Goal: Navigation & Orientation: Find specific page/section

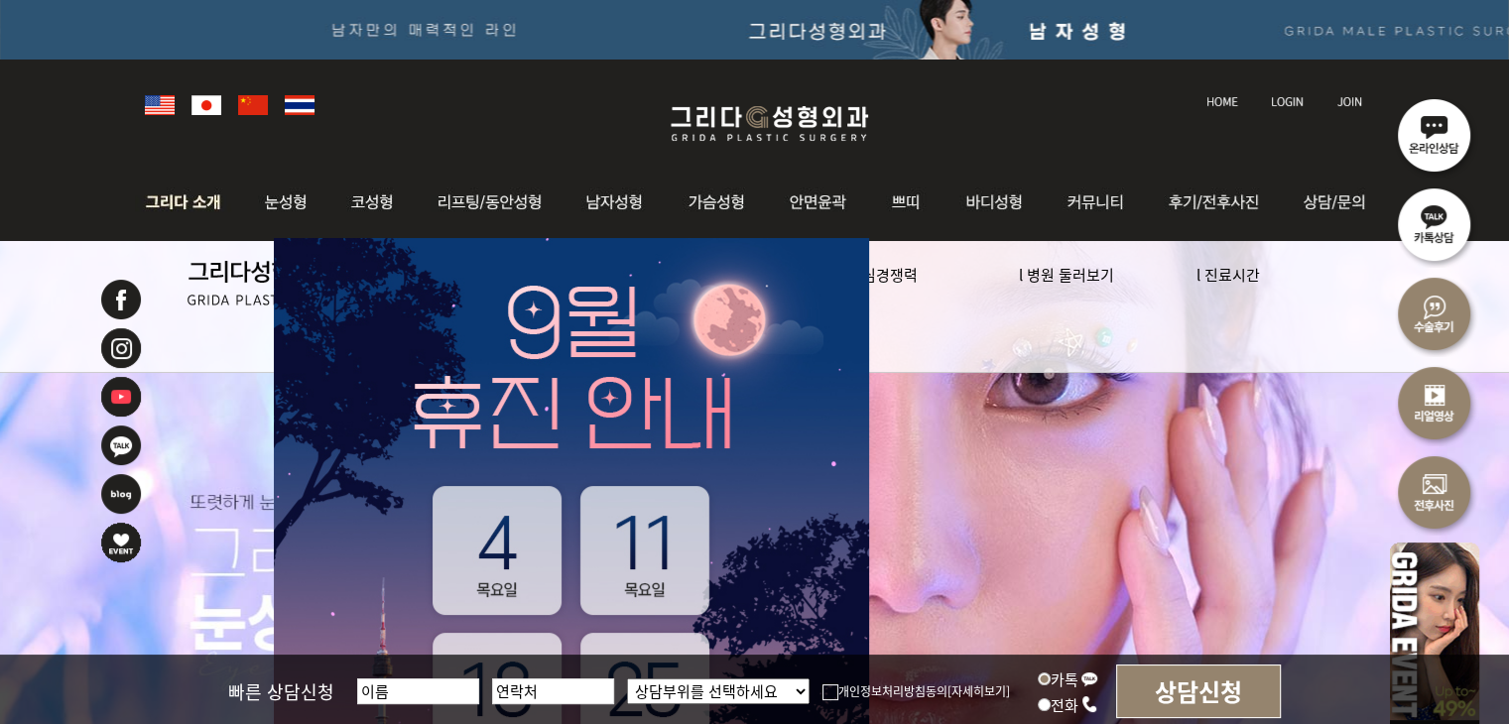
click at [208, 208] on img at bounding box center [188, 202] width 107 height 77
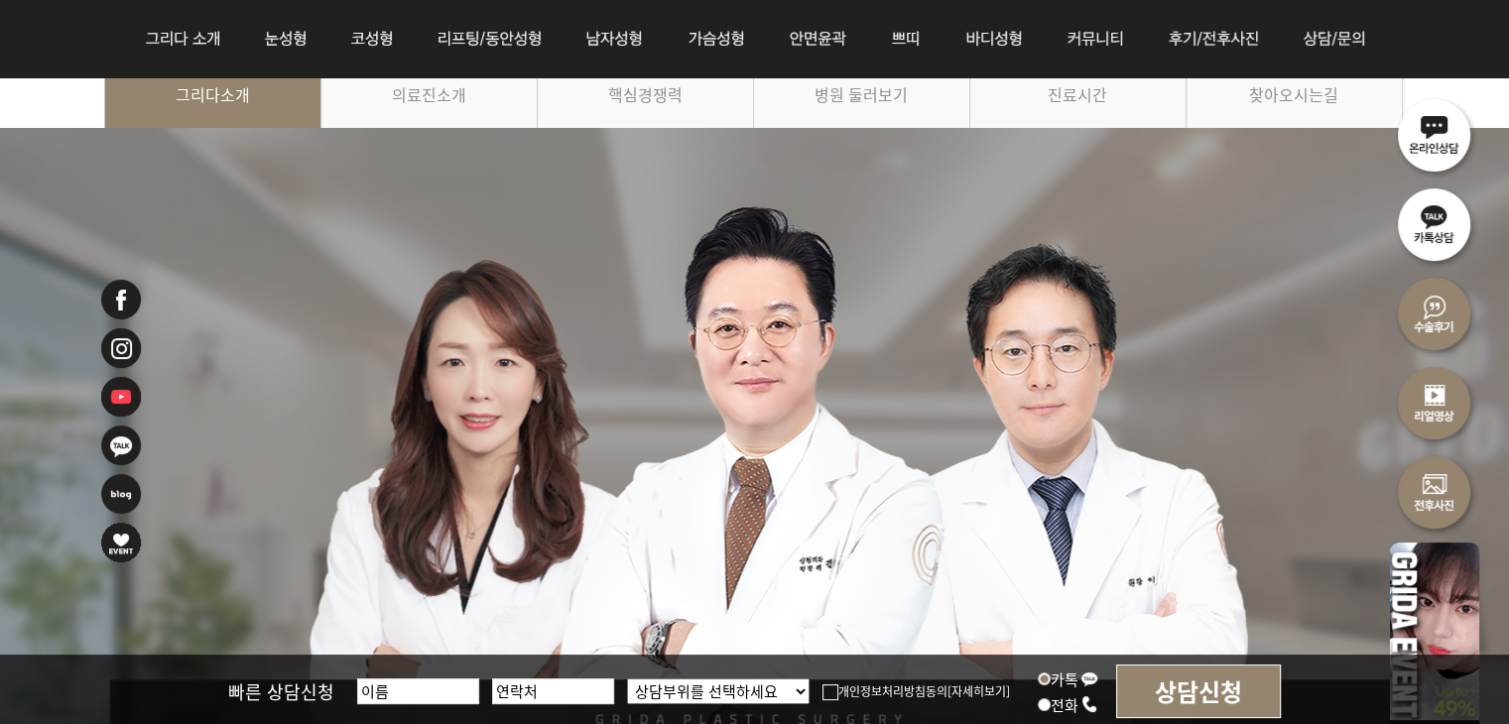
scroll to position [198, 0]
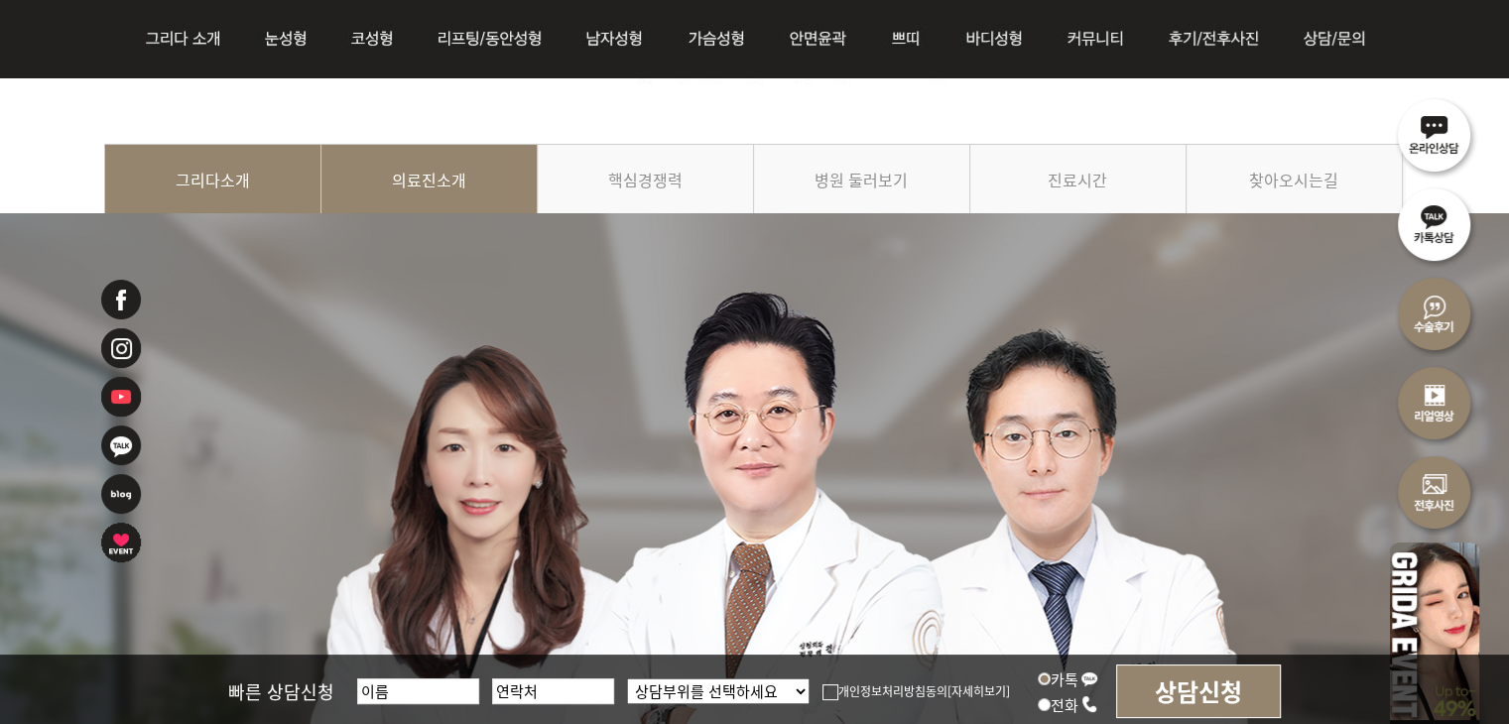
click at [405, 187] on link "의료진소개" at bounding box center [429, 189] width 216 height 90
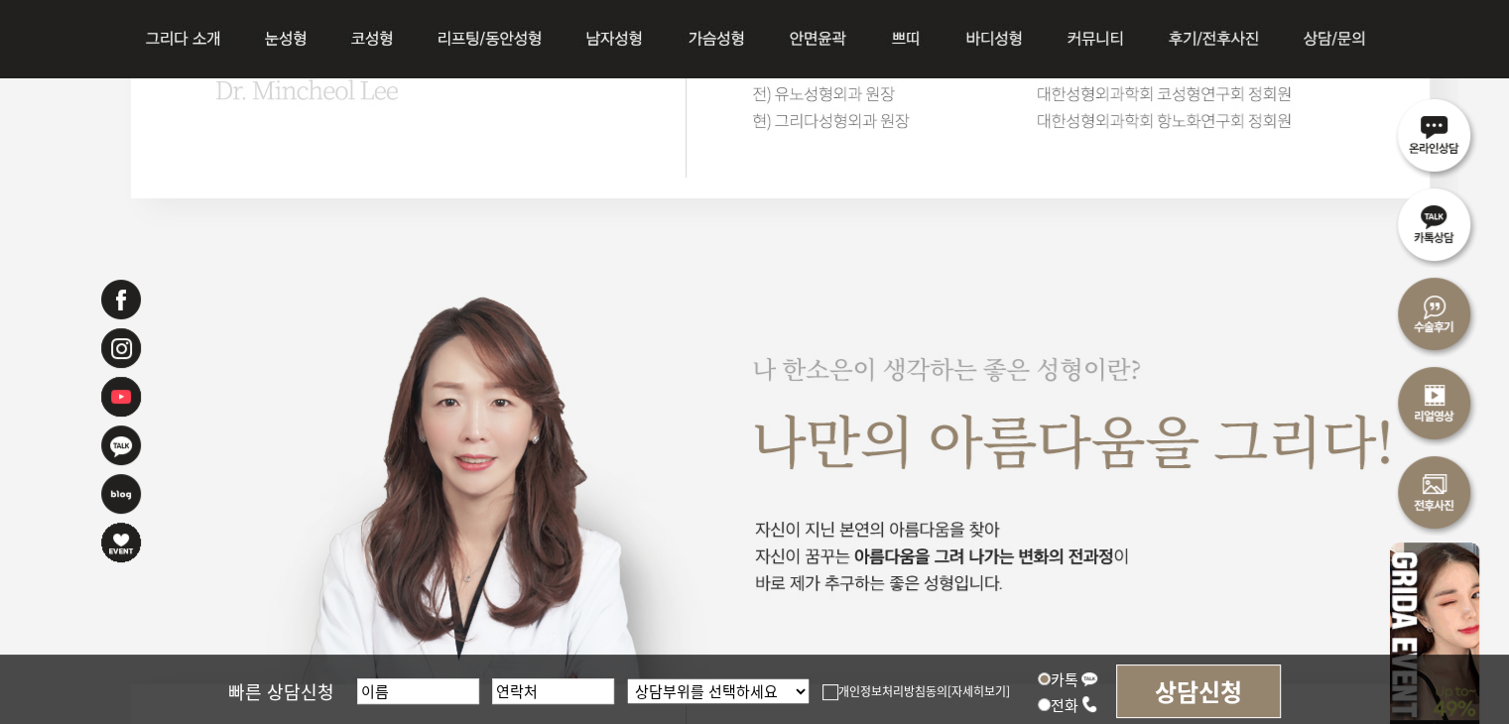
scroll to position [3174, 0]
